Goal: Find specific page/section: Find specific page/section

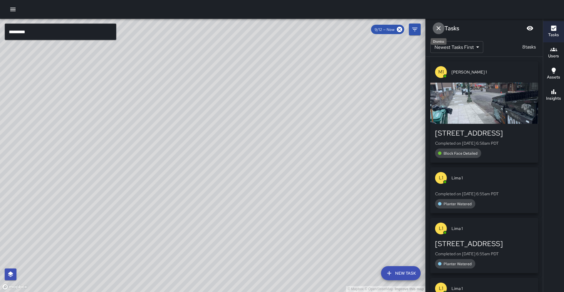
click at [439, 29] on icon "Dismiss" at bounding box center [438, 28] width 7 height 7
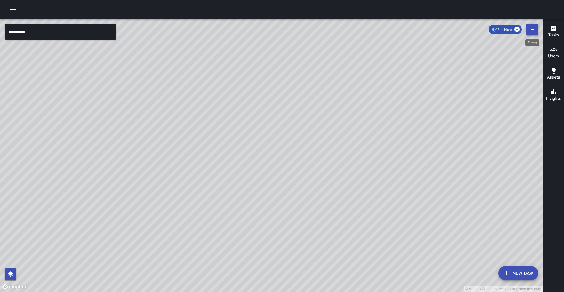
click at [533, 30] on icon "Filters" at bounding box center [532, 29] width 7 height 7
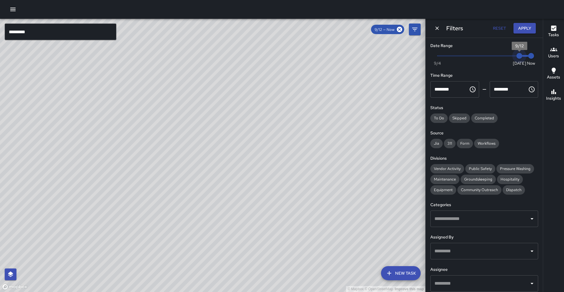
type input "*"
drag, startPoint x: 520, startPoint y: 56, endPoint x: 514, endPoint y: 56, distance: 5.9
click at [511, 56] on span "9/11" at bounding box center [508, 56] width 6 height 6
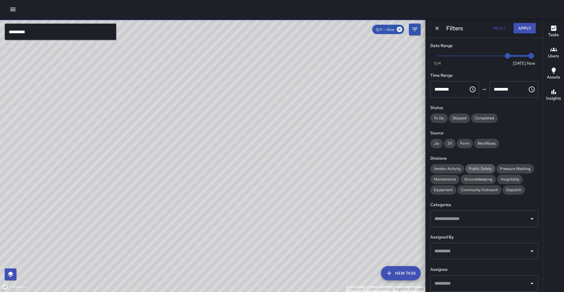
click at [474, 168] on span "Public Safety" at bounding box center [481, 168] width 30 height 5
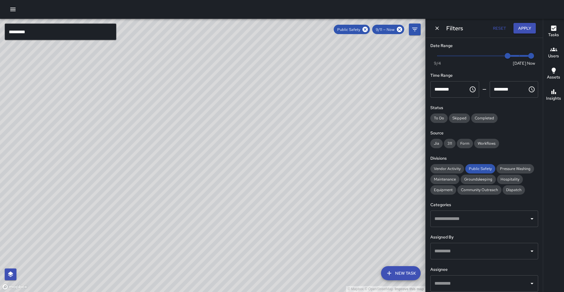
drag, startPoint x: 119, startPoint y: 225, endPoint x: 250, endPoint y: 134, distance: 159.8
click at [251, 128] on div "© Mapbox © OpenStreetMap Improve this map" at bounding box center [213, 155] width 426 height 273
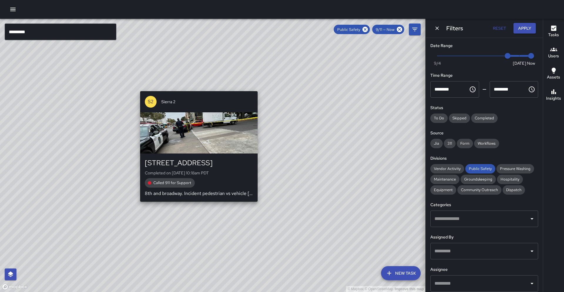
click at [197, 206] on div "© Mapbox © OpenStreetMap Improve this map [STREET_ADDRESS] Completed on [DATE] …" at bounding box center [213, 155] width 426 height 273
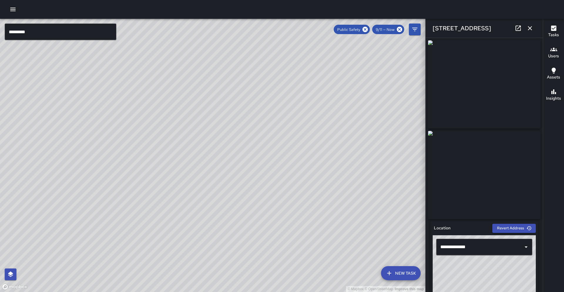
drag, startPoint x: 330, startPoint y: 79, endPoint x: 329, endPoint y: 126, distance: 46.7
click at [329, 126] on div "© Mapbox © OpenStreetMap Improve this map" at bounding box center [213, 155] width 426 height 273
drag, startPoint x: 342, startPoint y: 84, endPoint x: 210, endPoint y: 254, distance: 215.2
click at [210, 254] on div "© Mapbox © OpenStreetMap Improve this map" at bounding box center [213, 155] width 426 height 273
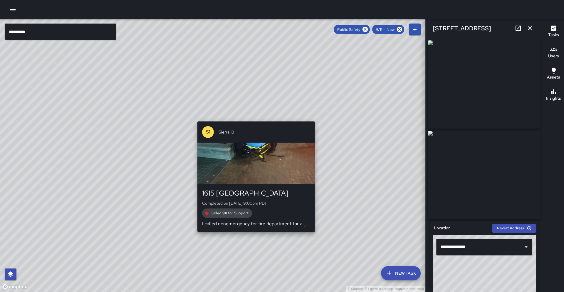
click at [255, 117] on div "© Mapbox © OpenStreetMap Improve this map S1 Sierra 10 [STREET_ADDRESS] Complet…" at bounding box center [213, 155] width 426 height 273
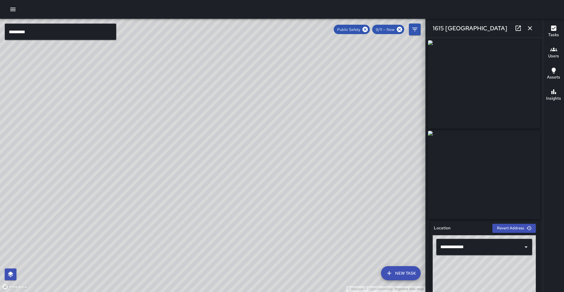
drag, startPoint x: 245, startPoint y: 172, endPoint x: 266, endPoint y: 154, distance: 26.9
click at [266, 154] on div "© Mapbox © OpenStreetMap Improve this map" at bounding box center [213, 155] width 426 height 273
drag, startPoint x: 363, startPoint y: 158, endPoint x: 267, endPoint y: 213, distance: 110.6
click at [267, 213] on div "© Mapbox © OpenStreetMap Improve this map" at bounding box center [213, 155] width 426 height 273
drag, startPoint x: 267, startPoint y: 222, endPoint x: 292, endPoint y: 153, distance: 73.5
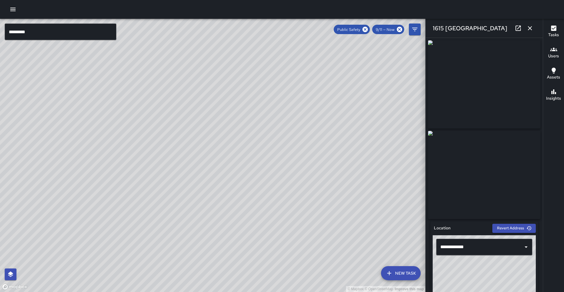
click at [292, 153] on div "© Mapbox © OpenStreetMap Improve this map" at bounding box center [213, 155] width 426 height 273
drag, startPoint x: 177, startPoint y: 226, endPoint x: 203, endPoint y: 182, distance: 51.5
click at [203, 182] on div "© Mapbox © OpenStreetMap Improve this map" at bounding box center [213, 155] width 426 height 273
click at [210, 245] on div "© Mapbox © OpenStreetMap Improve this map" at bounding box center [213, 155] width 426 height 273
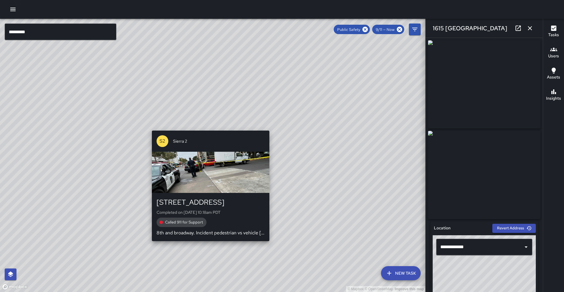
click at [208, 245] on div "© Mapbox © OpenStreetMap Improve this map [STREET_ADDRESS] Completed on [DATE] …" at bounding box center [213, 155] width 426 height 273
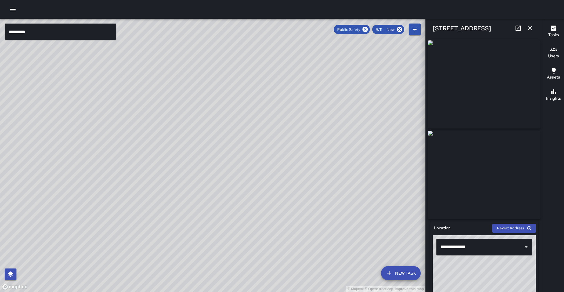
click at [517, 29] on icon at bounding box center [518, 28] width 7 height 7
drag, startPoint x: 290, startPoint y: 120, endPoint x: 186, endPoint y: 288, distance: 197.6
click at [184, 292] on div "© Mapbox © OpenStreetMap Improve this map" at bounding box center [213, 155] width 426 height 273
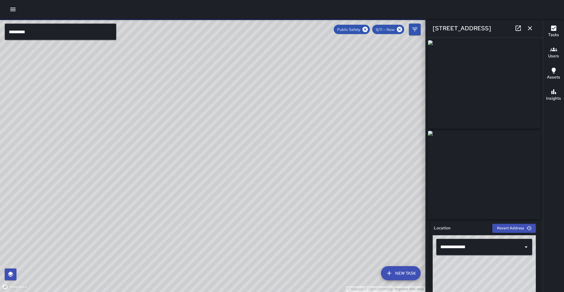
drag, startPoint x: 234, startPoint y: 113, endPoint x: 188, endPoint y: 251, distance: 145.6
click at [188, 251] on div "© Mapbox © OpenStreetMap Improve this map" at bounding box center [213, 155] width 426 height 273
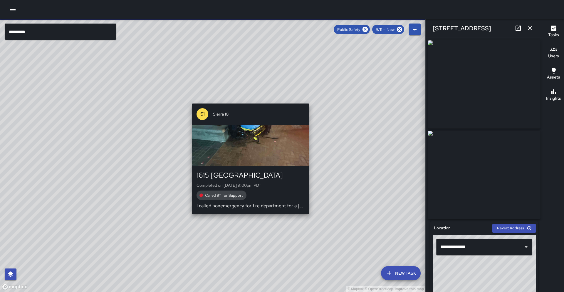
click at [247, 101] on div "© Mapbox © OpenStreetMap Improve this map S1 Sierra 10 [STREET_ADDRESS] Complet…" at bounding box center [213, 155] width 426 height 273
type input "**********"
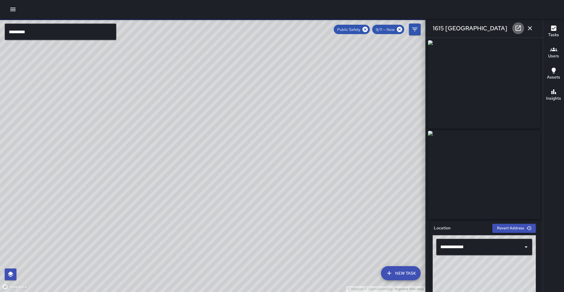
click at [516, 30] on icon at bounding box center [518, 28] width 5 height 5
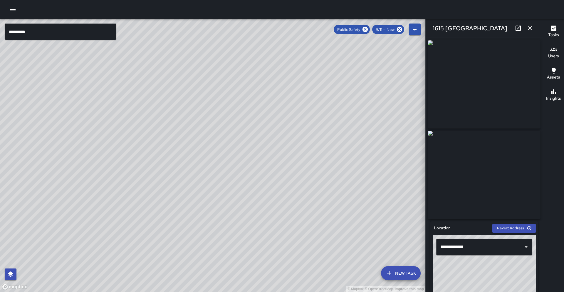
drag, startPoint x: 252, startPoint y: 172, endPoint x: 205, endPoint y: 215, distance: 64.1
click at [205, 215] on div "© Mapbox © OpenStreetMap Improve this map" at bounding box center [213, 155] width 426 height 273
drag, startPoint x: 235, startPoint y: 56, endPoint x: 190, endPoint y: 125, distance: 82.8
click at [193, 126] on div "© Mapbox © OpenStreetMap Improve this map" at bounding box center [213, 155] width 426 height 273
drag, startPoint x: 241, startPoint y: 106, endPoint x: 186, endPoint y: 113, distance: 55.7
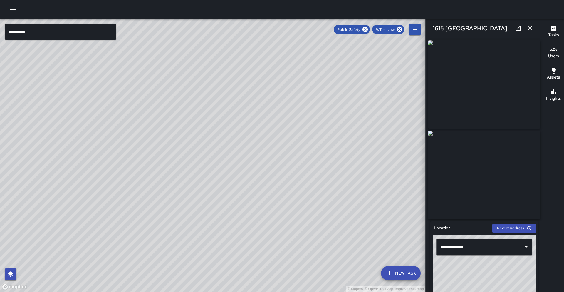
click at [186, 113] on div "© Mapbox © OpenStreetMap Improve this map" at bounding box center [213, 155] width 426 height 273
drag, startPoint x: 278, startPoint y: 67, endPoint x: 219, endPoint y: 126, distance: 83.5
click at [219, 127] on div "© Mapbox © OpenStreetMap Improve this map" at bounding box center [213, 155] width 426 height 273
drag, startPoint x: 118, startPoint y: 171, endPoint x: 210, endPoint y: 69, distance: 137.3
click at [210, 69] on div "© Mapbox © OpenStreetMap Improve this map" at bounding box center [213, 155] width 426 height 273
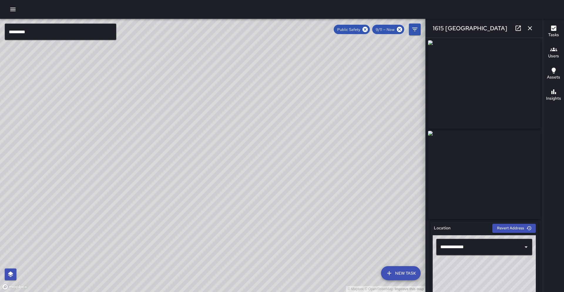
drag, startPoint x: 93, startPoint y: 211, endPoint x: 126, endPoint y: 165, distance: 56.2
click at [126, 165] on div "© Mapbox © OpenStreetMap Improve this map" at bounding box center [213, 155] width 426 height 273
type input "**********"
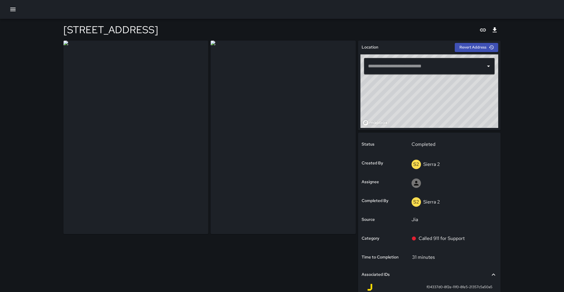
type input "**********"
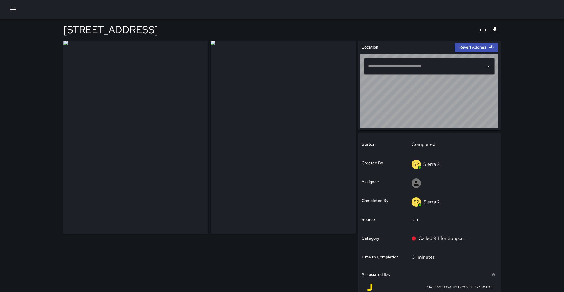
type input "**********"
